Goal: Find specific page/section: Find specific page/section

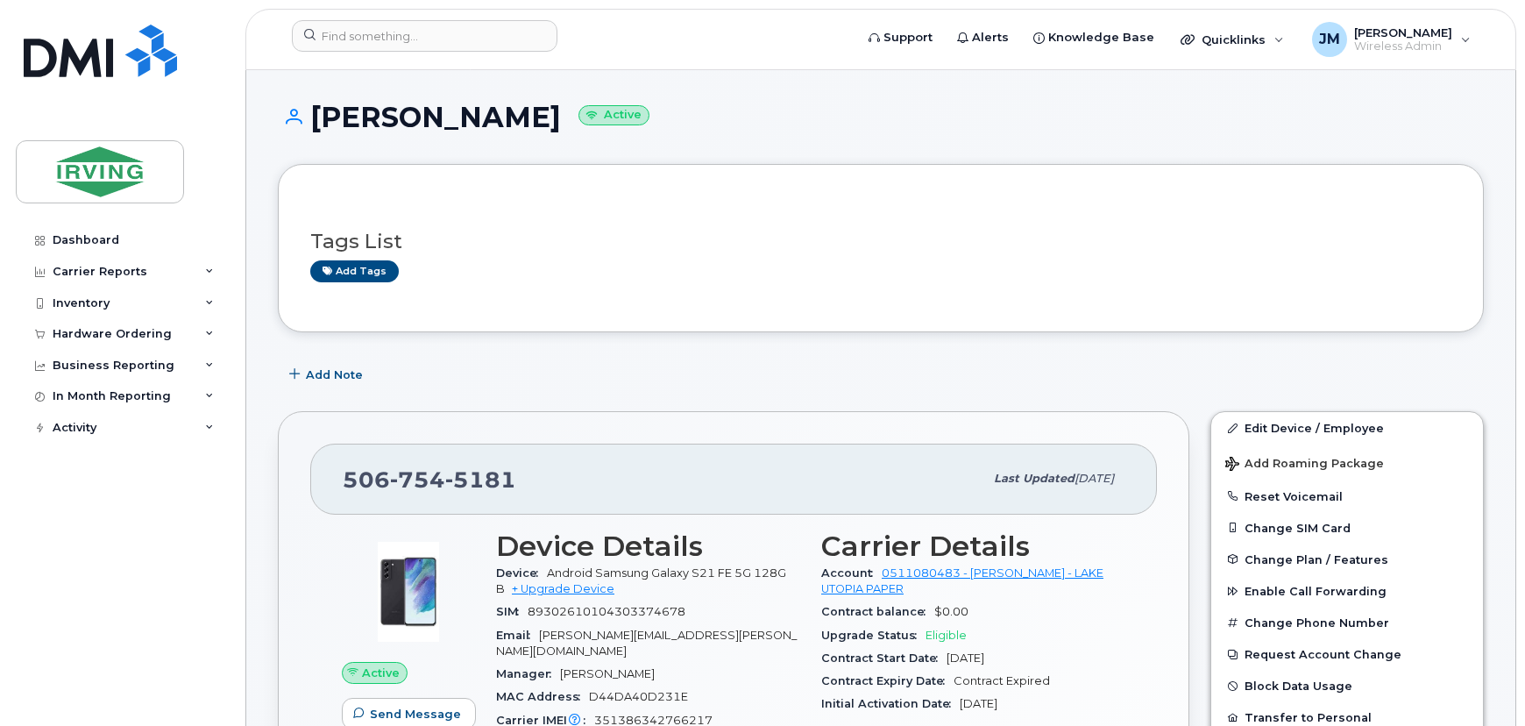
scroll to position [14893, 0]
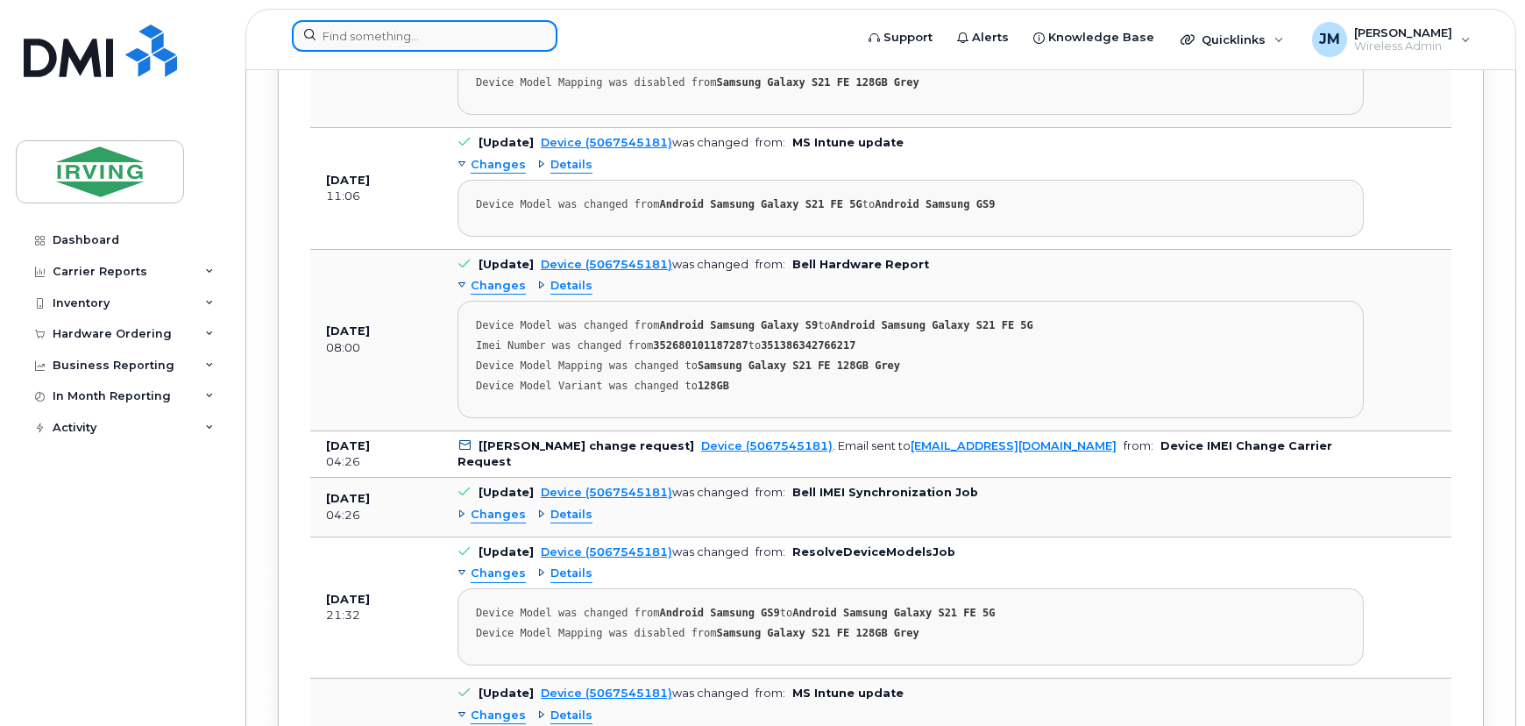
click at [386, 25] on input at bounding box center [425, 36] width 266 height 32
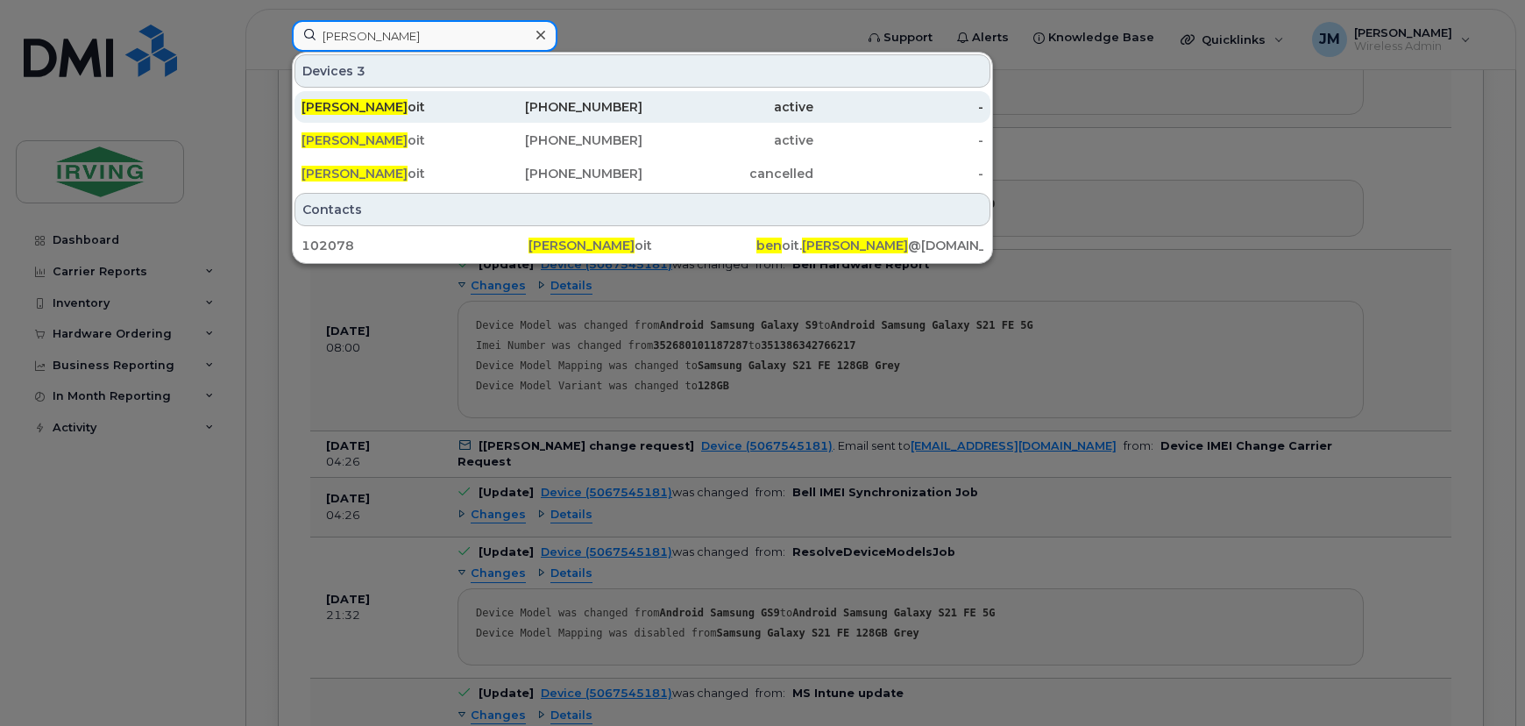
type input "[PERSON_NAME]"
click at [362, 105] on div "[PERSON_NAME] oit" at bounding box center [387, 107] width 171 height 18
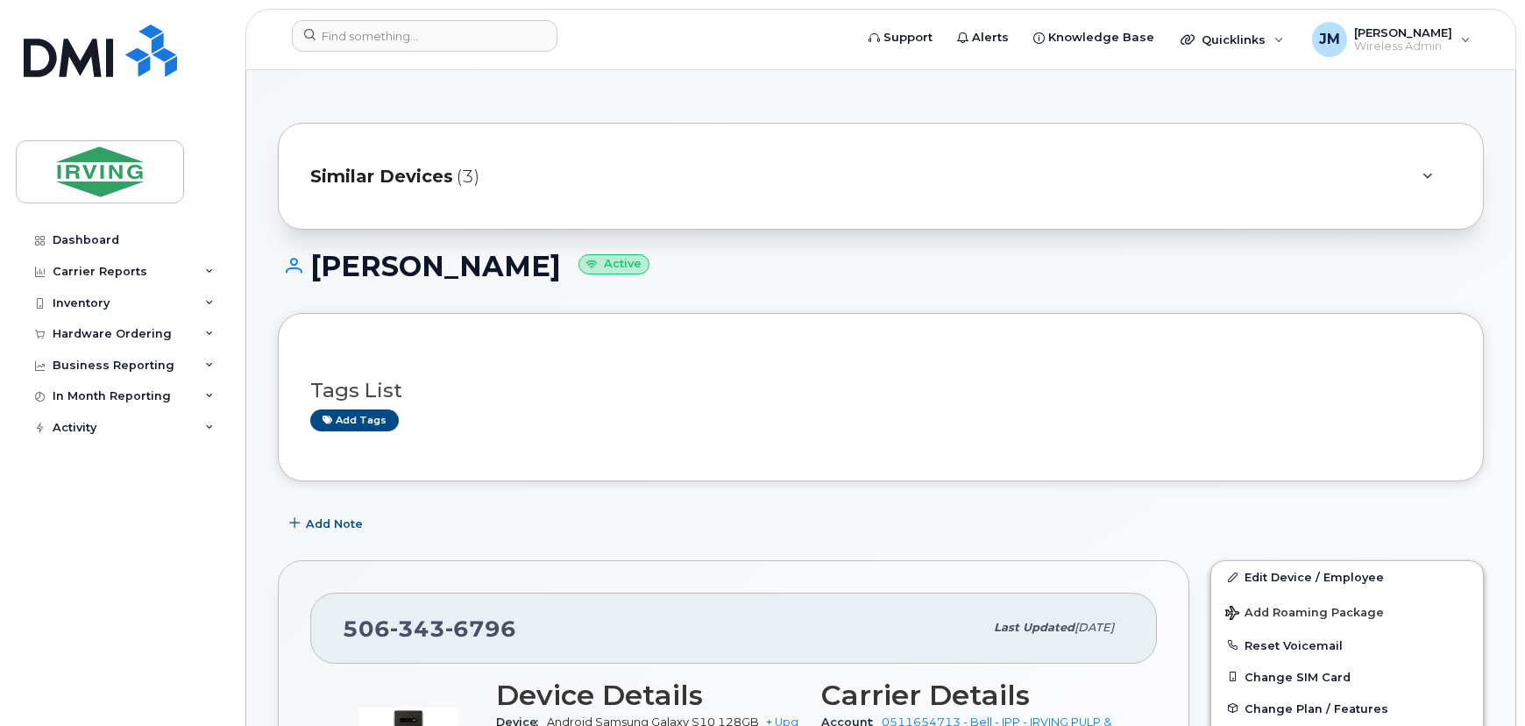
click at [1424, 174] on icon at bounding box center [1428, 176] width 10 height 11
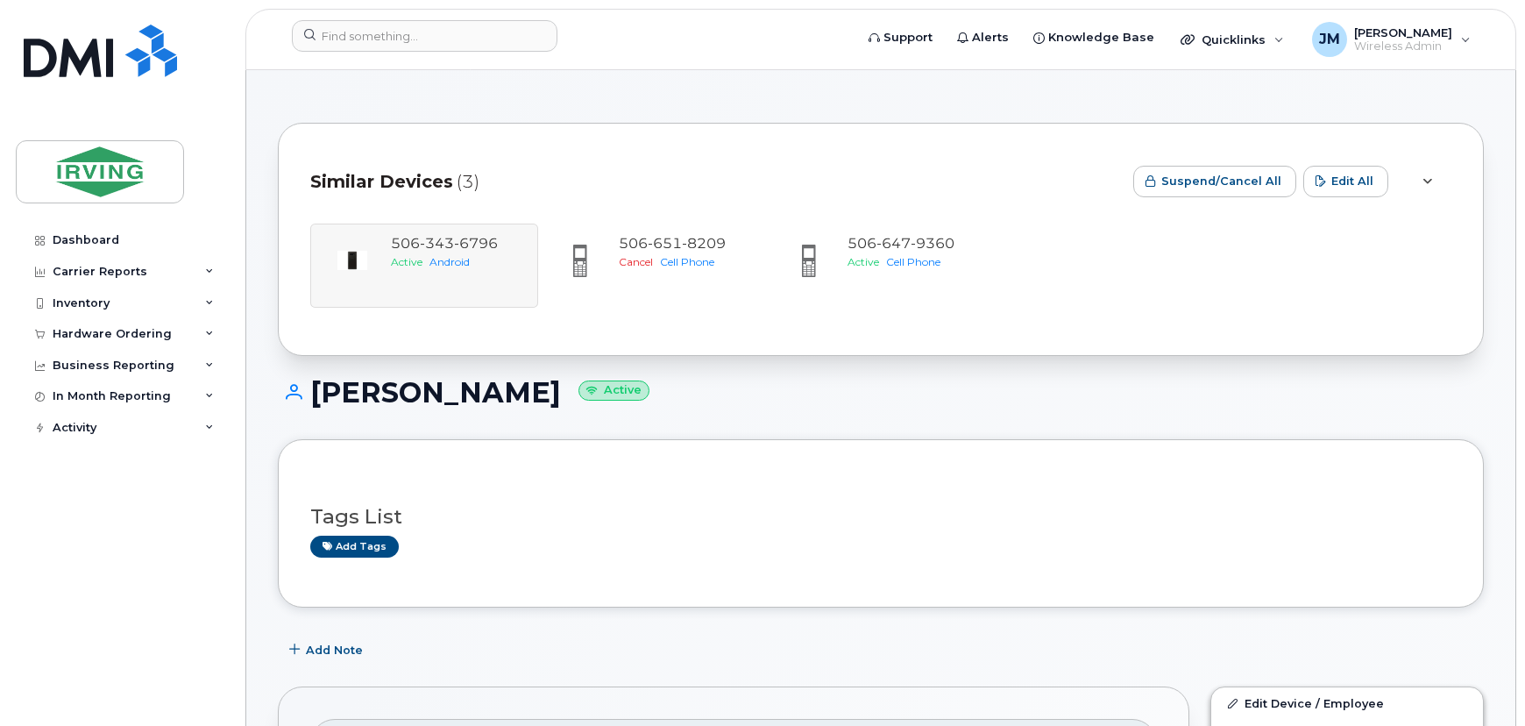
click at [743, 634] on div "Add Note" at bounding box center [881, 650] width 1206 height 32
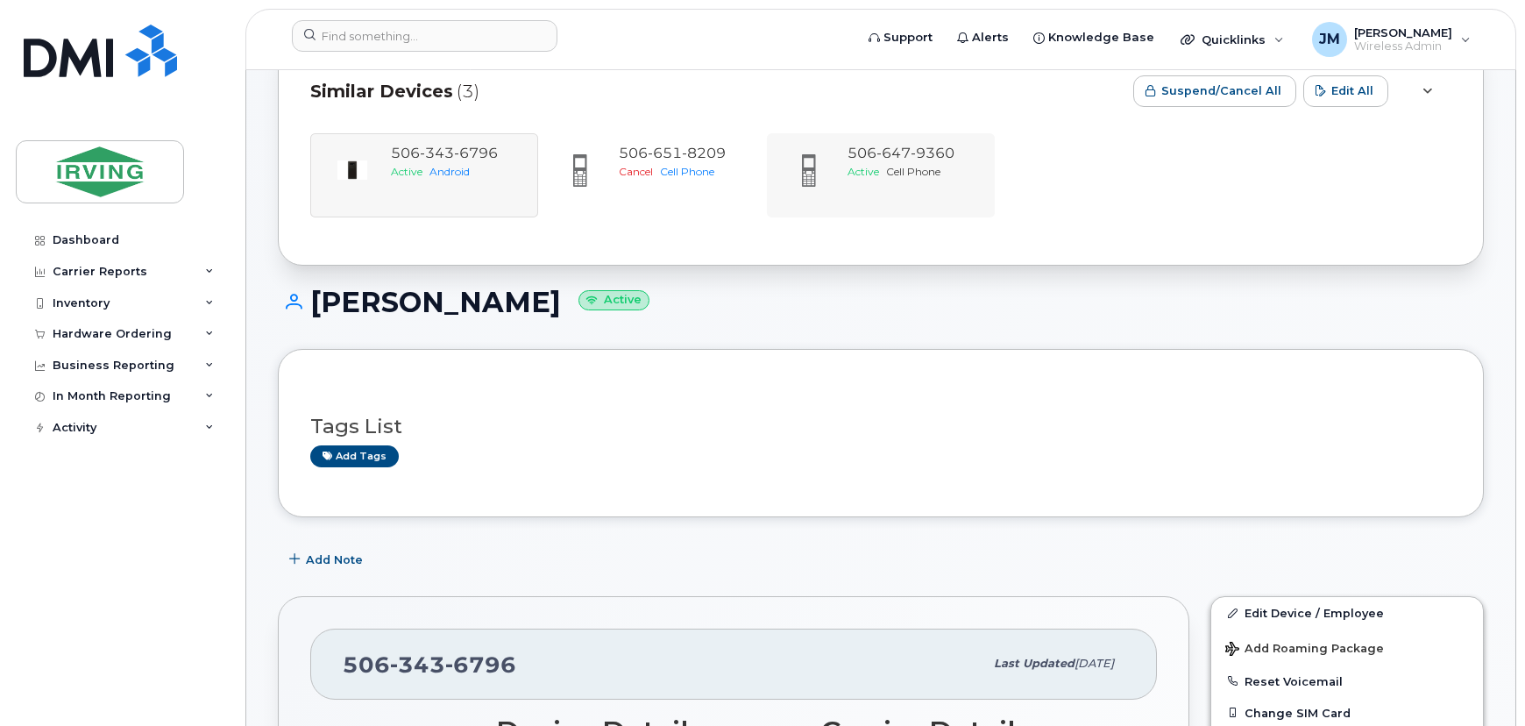
scroll to position [79, 0]
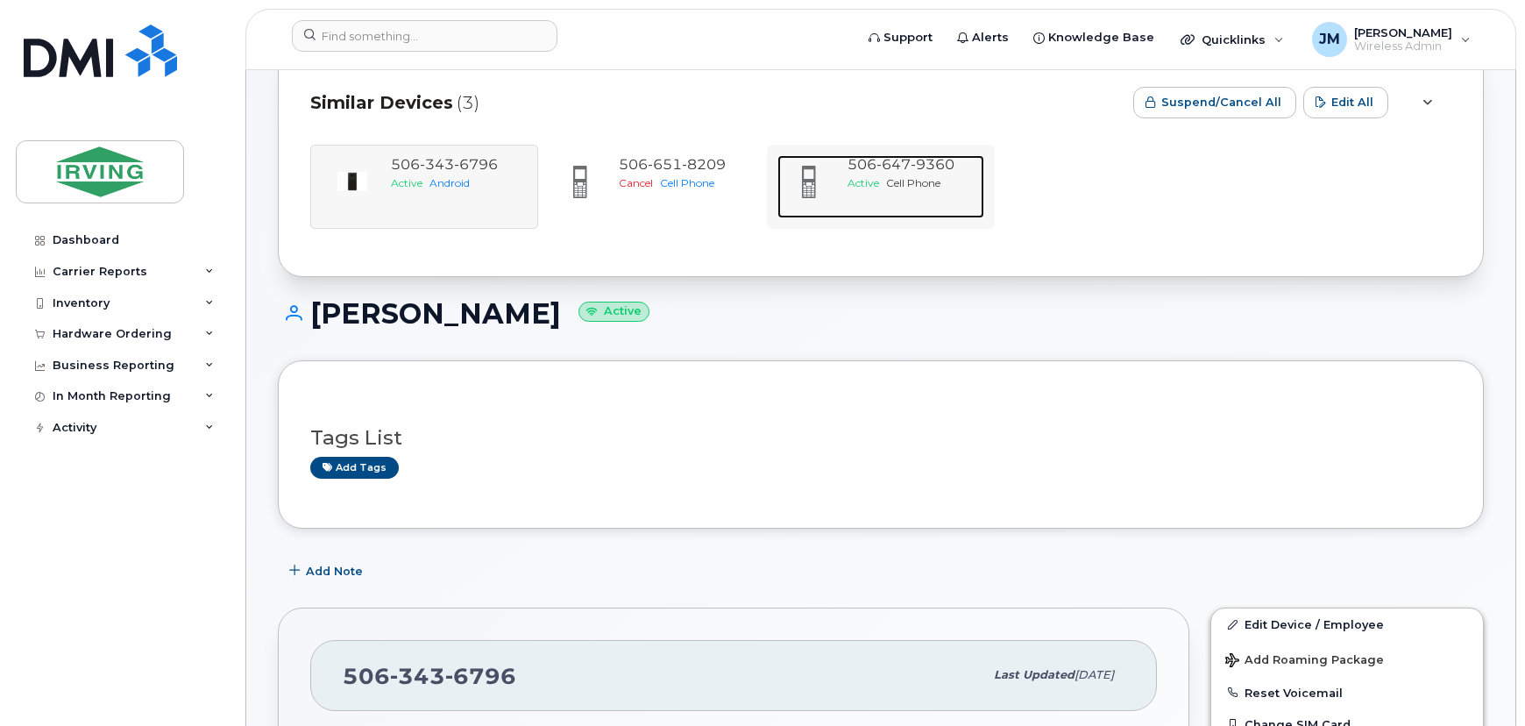
click at [899, 186] on span "Cell Phone" at bounding box center [913, 182] width 54 height 13
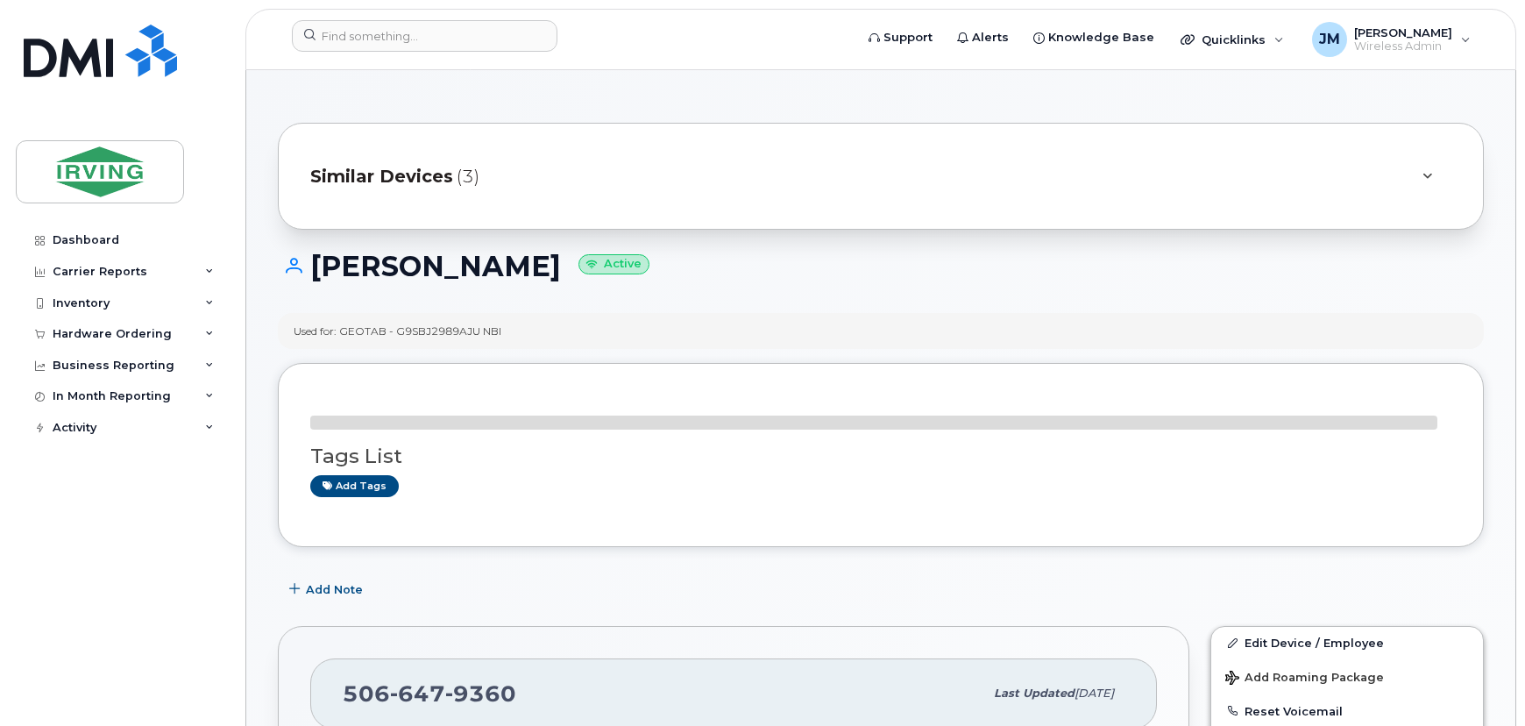
click at [1423, 184] on div at bounding box center [1427, 176] width 21 height 21
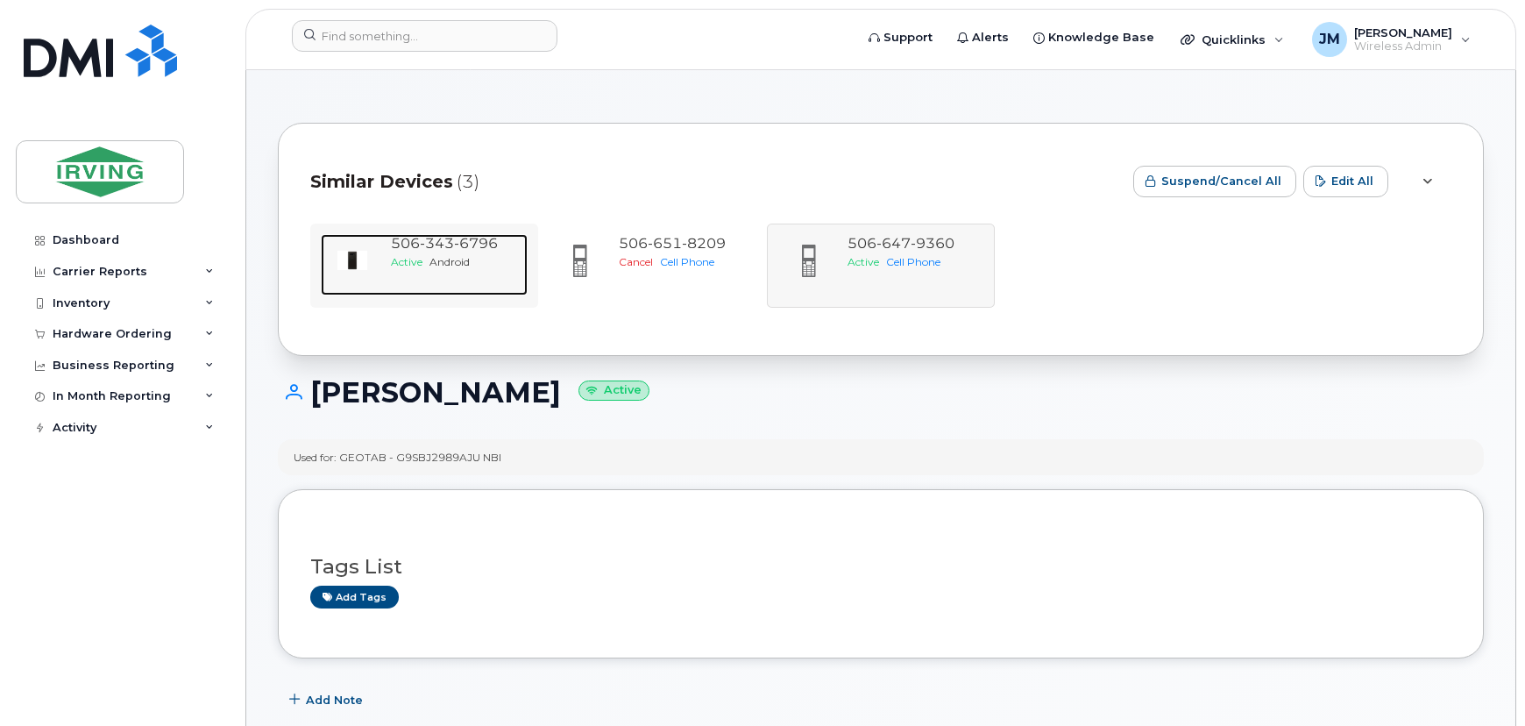
click at [463, 257] on span "Android" at bounding box center [450, 261] width 40 height 13
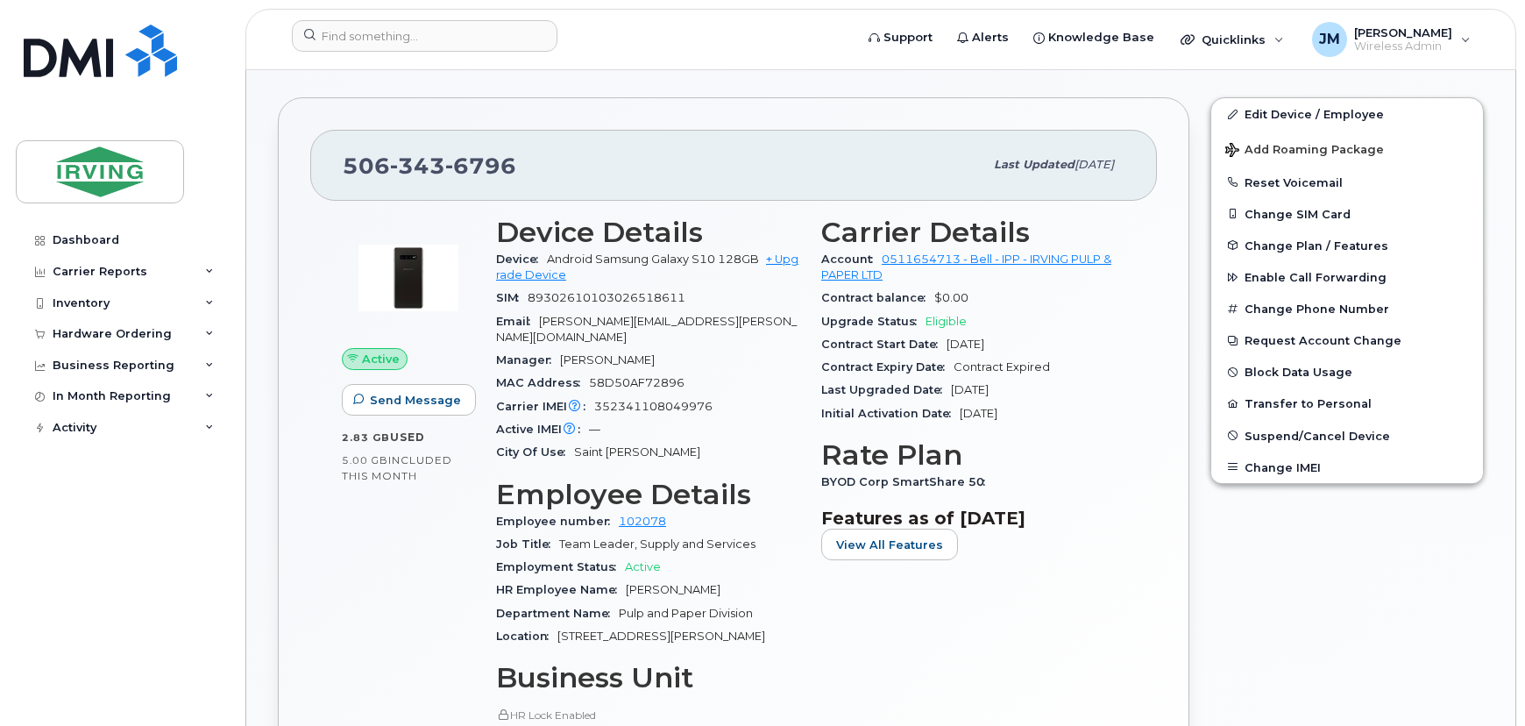
scroll to position [478, 0]
